Goal: Task Accomplishment & Management: Manage account settings

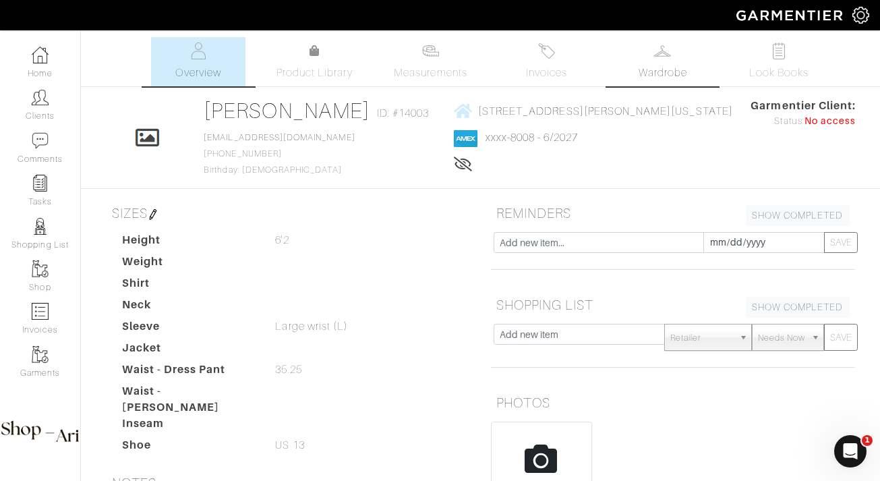
click at [677, 61] on link "Wardrobe" at bounding box center [663, 61] width 94 height 49
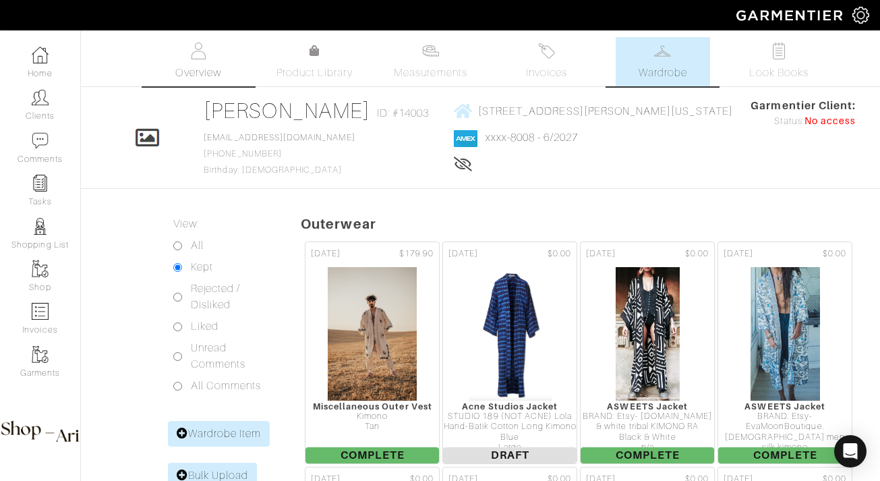
click at [192, 80] on span "Overview" at bounding box center [197, 73] width 45 height 16
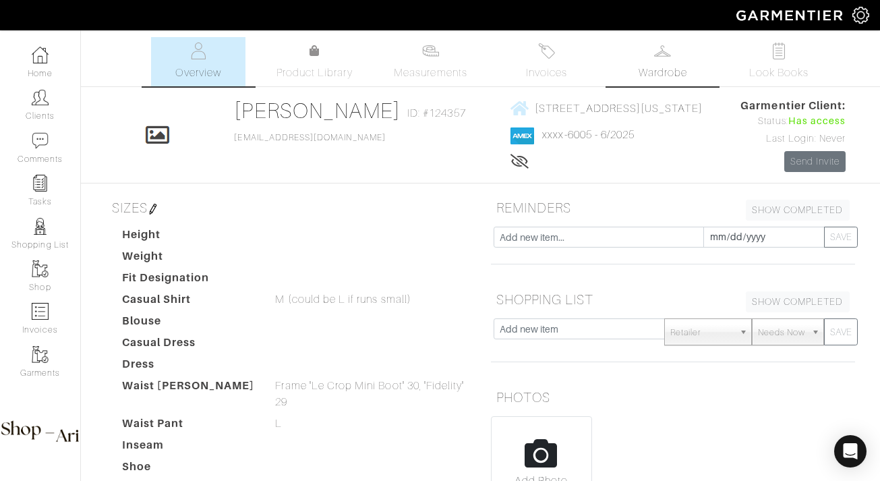
click at [650, 60] on link "Wardrobe" at bounding box center [663, 61] width 94 height 49
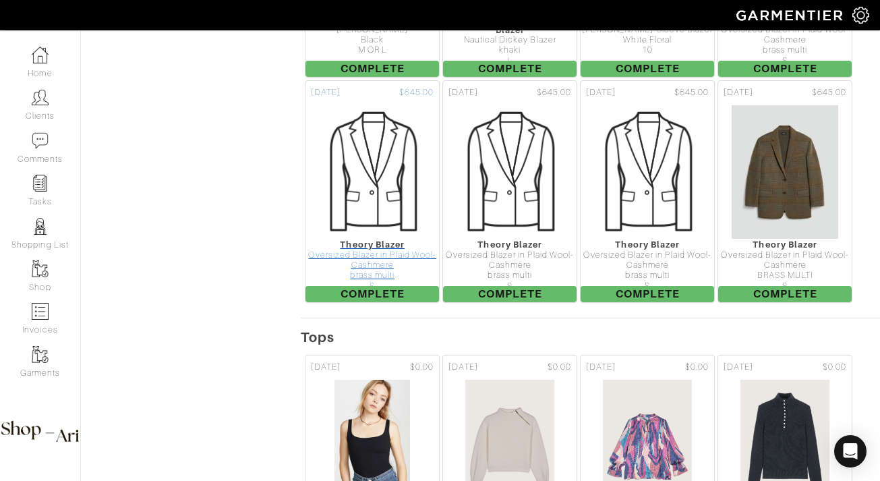
scroll to position [1149, 0]
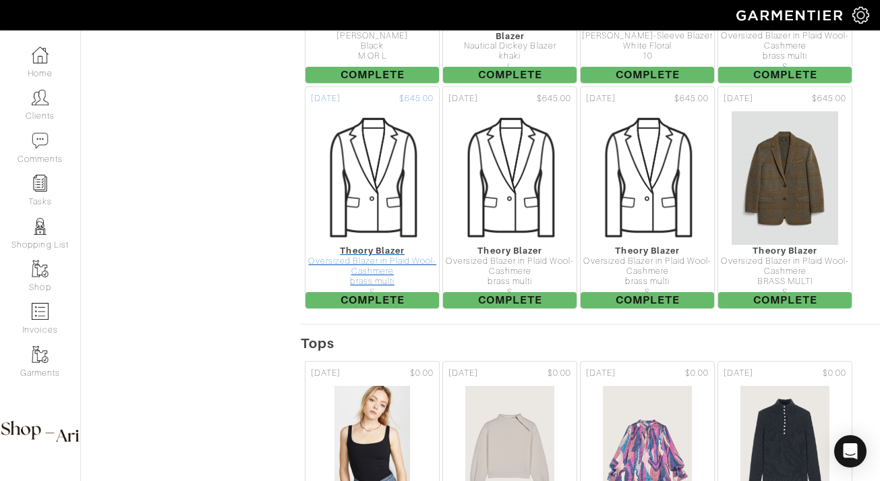
click at [392, 218] on img at bounding box center [372, 178] width 135 height 135
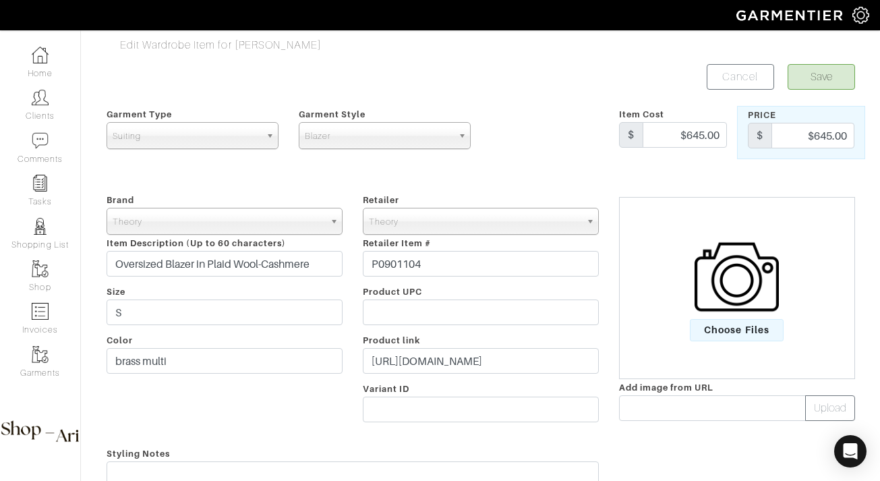
scroll to position [309, 0]
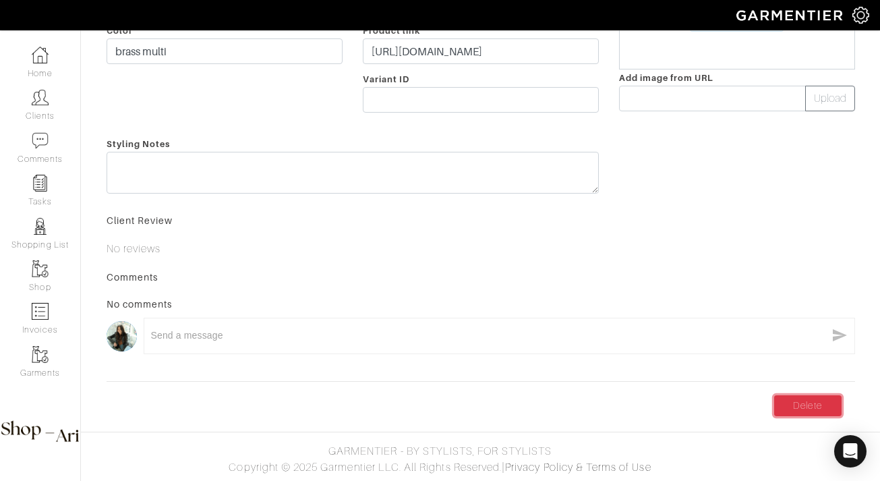
click at [800, 404] on link "Delete" at bounding box center [807, 405] width 67 height 21
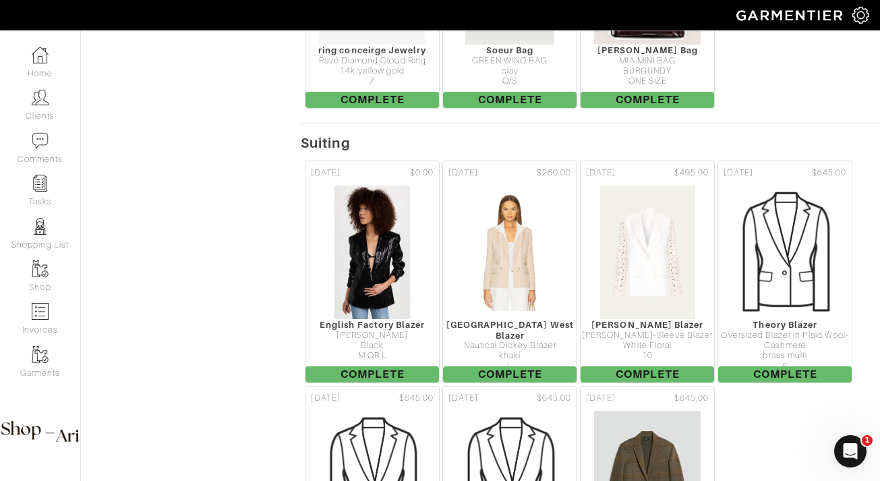
scroll to position [1011, 0]
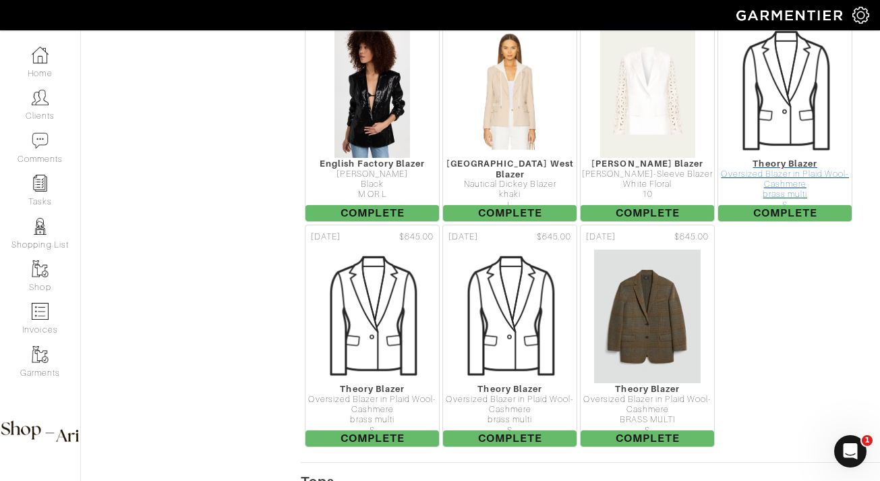
click at [790, 177] on div "Oversized Blazer in Plaid Wool-Cashmere" at bounding box center [784, 179] width 133 height 21
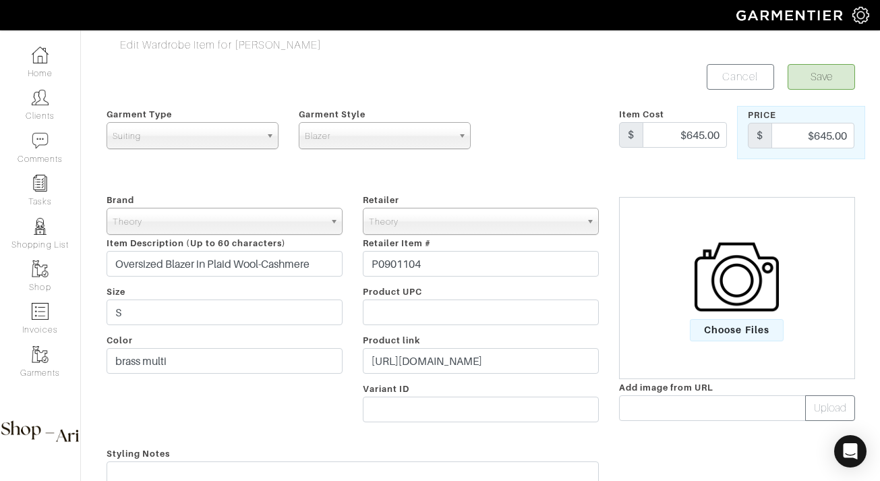
scroll to position [309, 0]
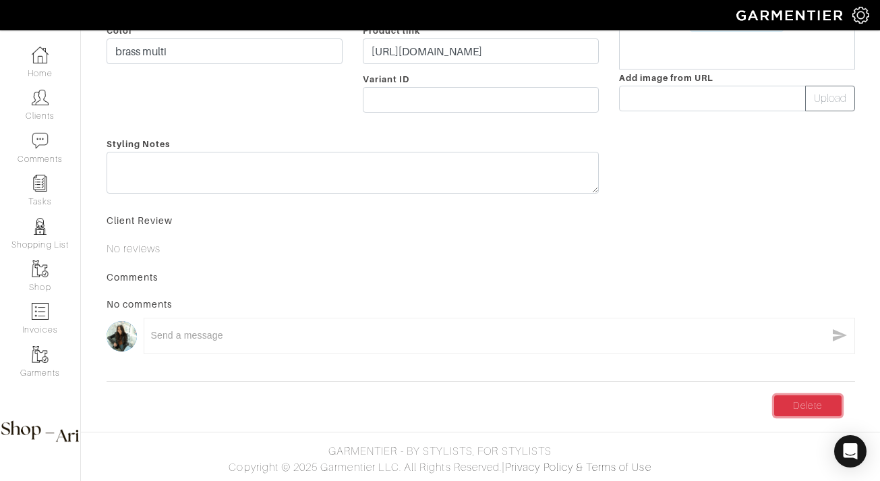
click at [813, 411] on link "Delete" at bounding box center [807, 405] width 67 height 21
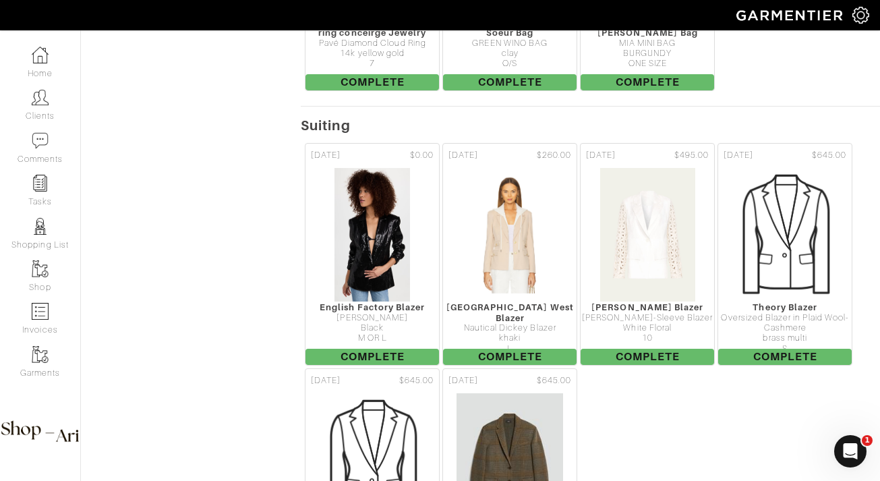
scroll to position [891, 0]
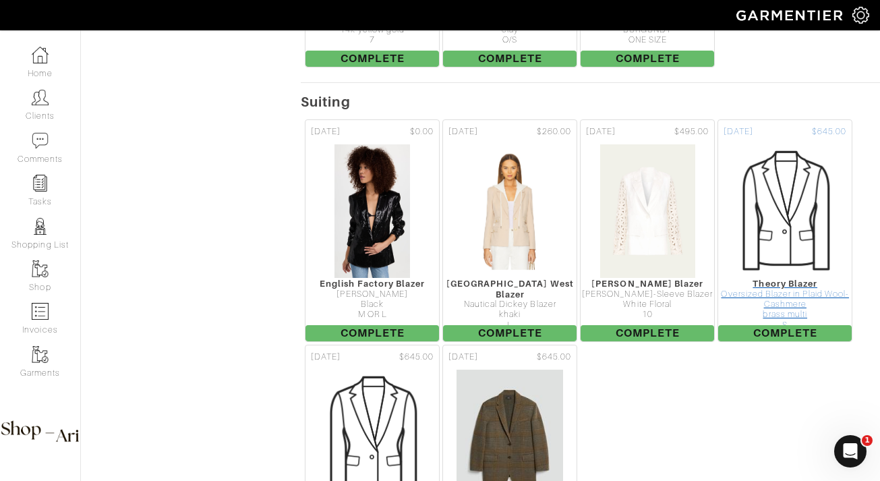
click at [803, 228] on img at bounding box center [784, 211] width 135 height 135
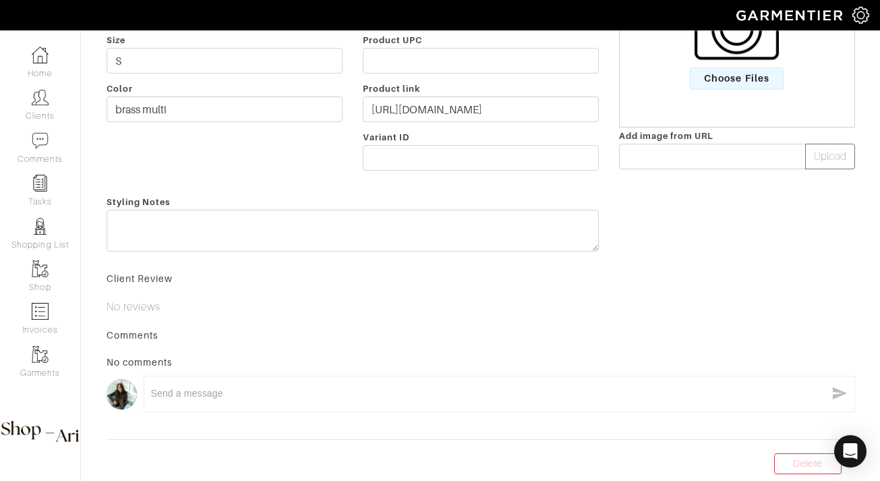
scroll to position [309, 0]
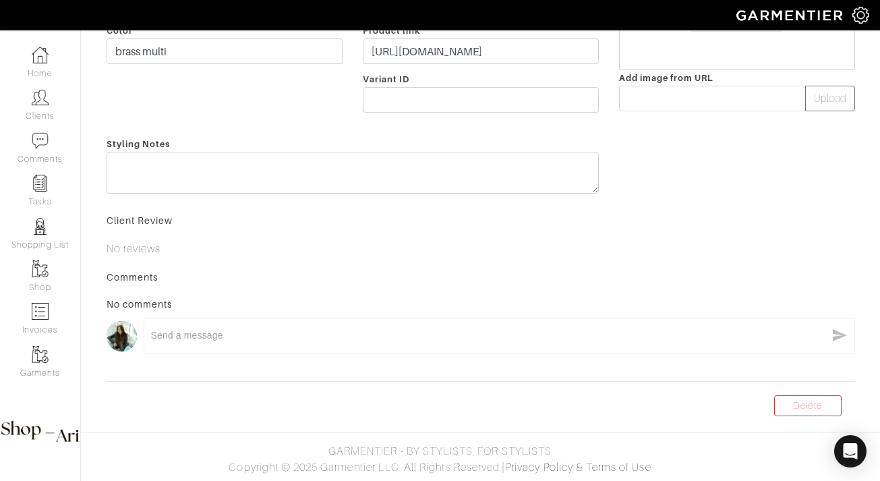
click at [804, 419] on body "SHOP ARI [PERSON_NAME] Home Clients Invoices Comments Reminders Stylists Shop M…" at bounding box center [440, 86] width 880 height 790
click at [801, 415] on link "Delete" at bounding box center [807, 405] width 67 height 21
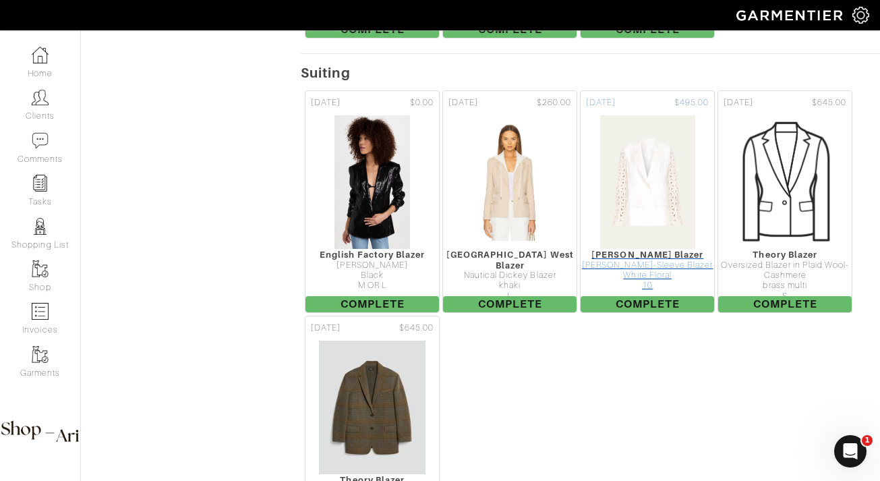
scroll to position [939, 0]
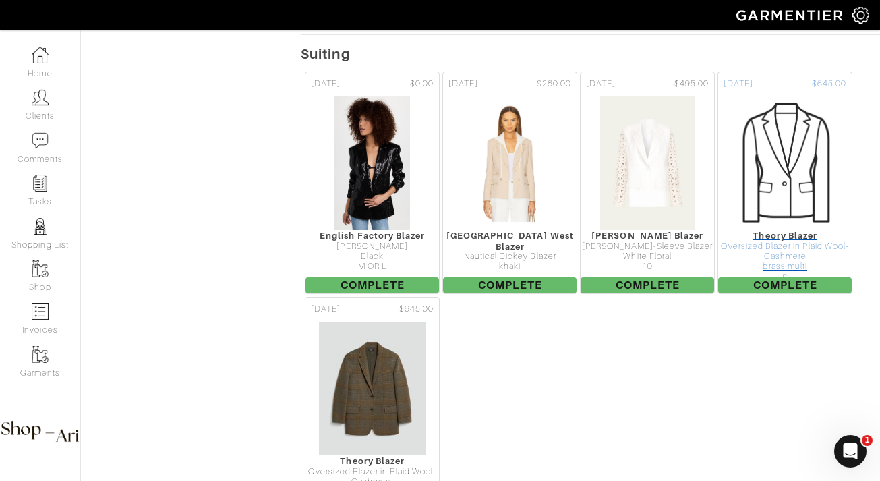
click at [770, 212] on img at bounding box center [784, 163] width 135 height 135
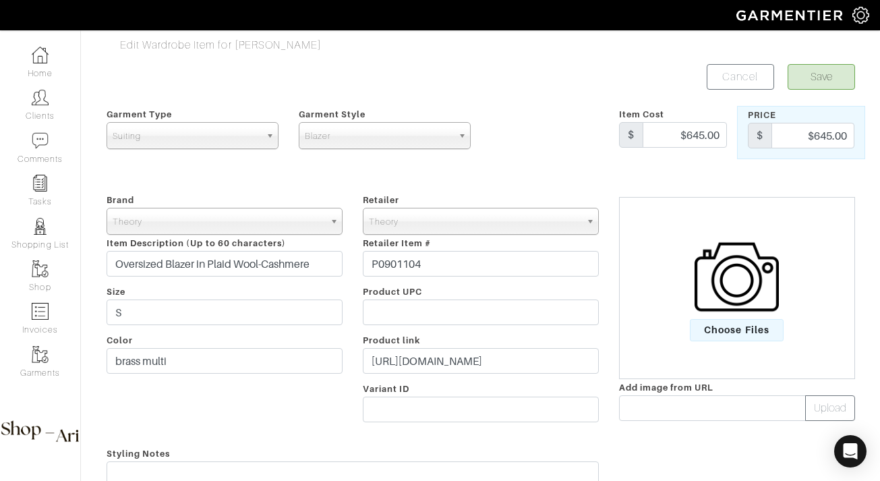
scroll to position [309, 0]
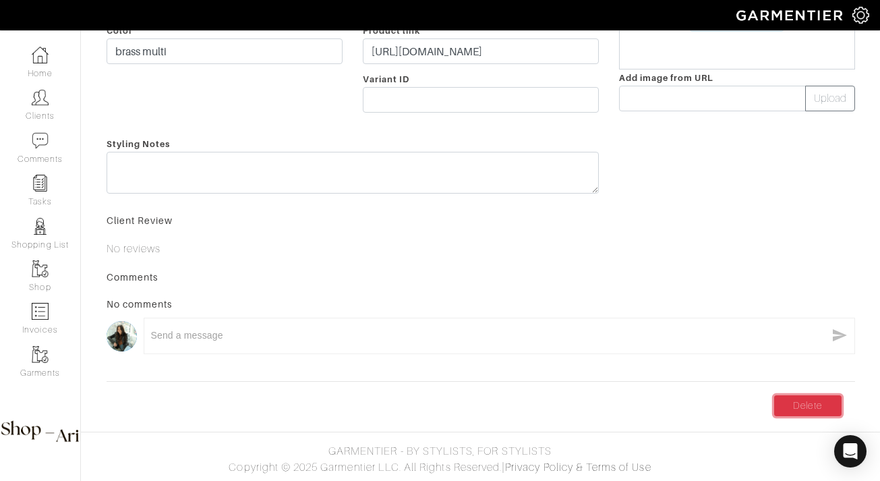
click at [802, 407] on link "Delete" at bounding box center [807, 405] width 67 height 21
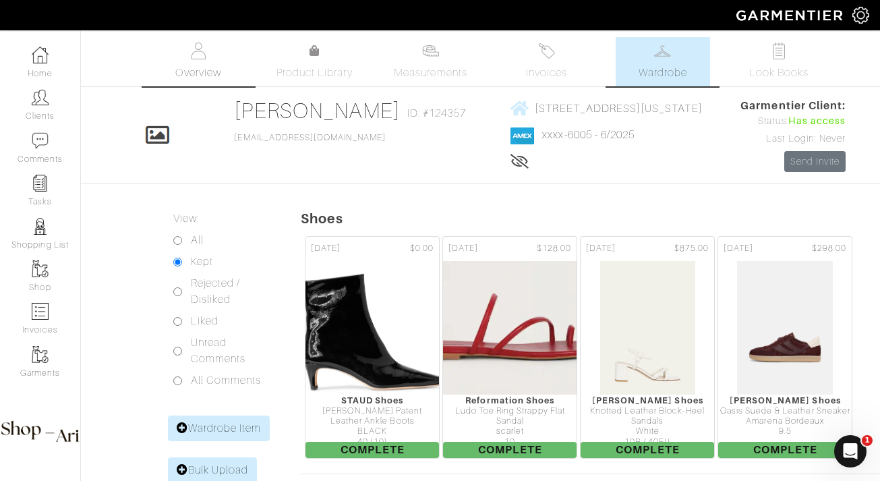
click at [208, 51] on link "Overview" at bounding box center [198, 61] width 94 height 49
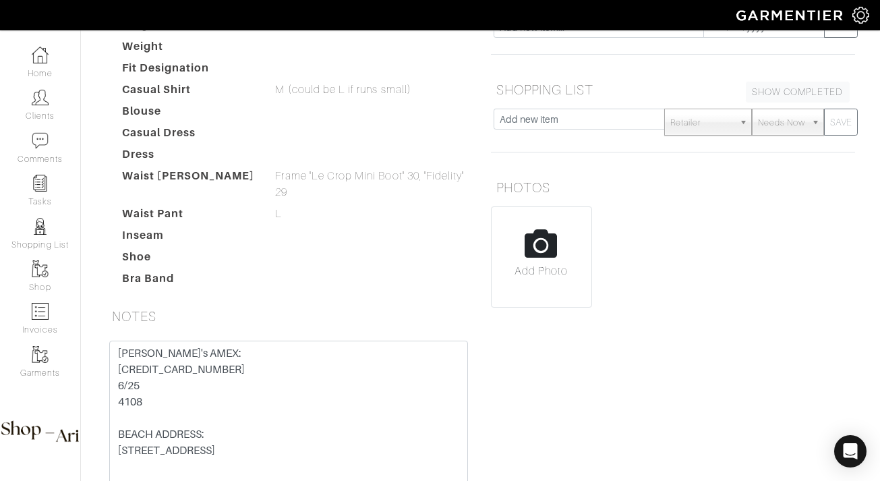
scroll to position [256, 0]
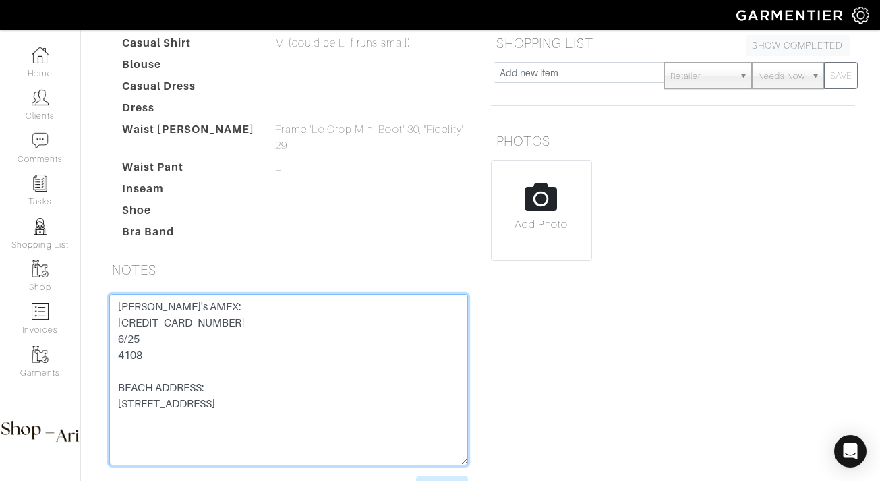
drag, startPoint x: 225, startPoint y: 330, endPoint x: 107, endPoint y: 318, distance: 118.0
click at [107, 318] on div "Bill's AMEX: 3717 528 090 26005 6/25 4108 BEACH ADDRESS: 315 N 6th St Surf City…" at bounding box center [288, 395] width 379 height 203
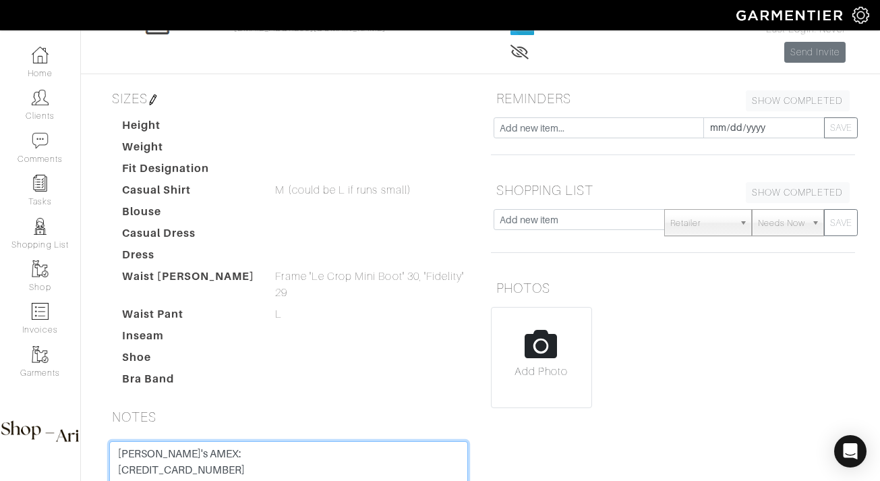
scroll to position [0, 0]
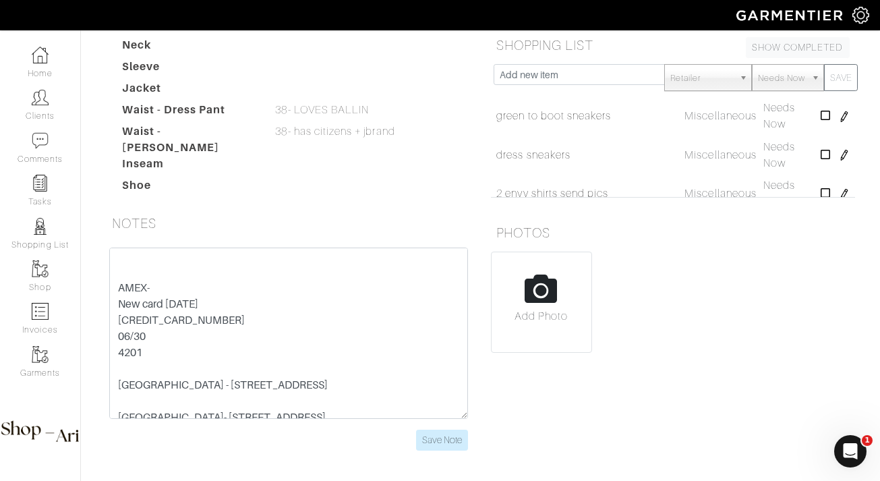
scroll to position [41, 0]
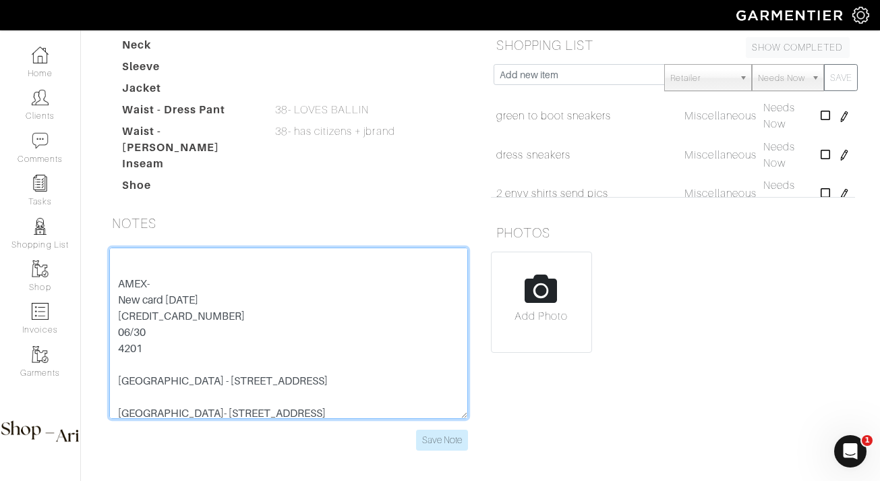
drag, startPoint x: 227, startPoint y: 338, endPoint x: 96, endPoint y: 338, distance: 130.1
click at [96, 338] on div "NEW ADDRESS: [STREET_ADDRESS]. NJ 07030 AMEX- New card [DATE] [CREDIT_CARD_NUMB…" at bounding box center [288, 356] width 384 height 219
